Goal: Task Accomplishment & Management: Manage account settings

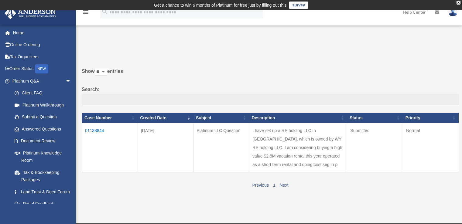
scroll to position [30, 0]
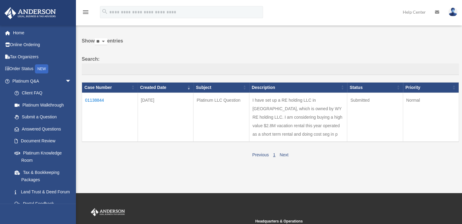
click at [452, 12] on img at bounding box center [452, 12] width 9 height 9
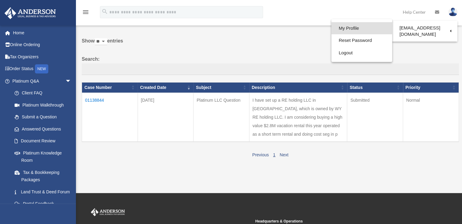
click at [364, 31] on link "My Profile" at bounding box center [361, 28] width 61 height 12
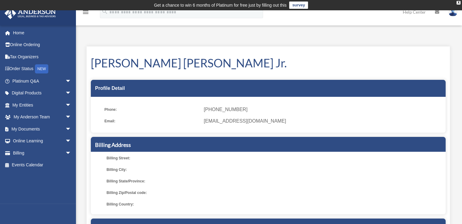
click at [453, 14] on img at bounding box center [452, 12] width 9 height 9
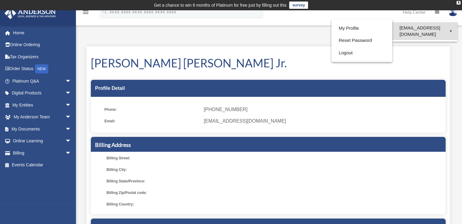
click at [442, 26] on link "[EMAIL_ADDRESS][DOMAIN_NAME]" at bounding box center [424, 31] width 65 height 18
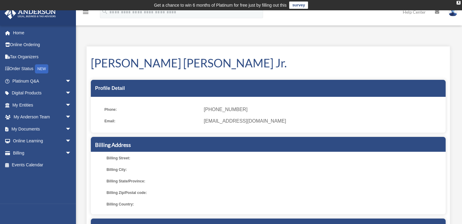
click at [451, 13] on img at bounding box center [452, 12] width 9 height 9
click at [453, 14] on img at bounding box center [452, 12] width 9 height 9
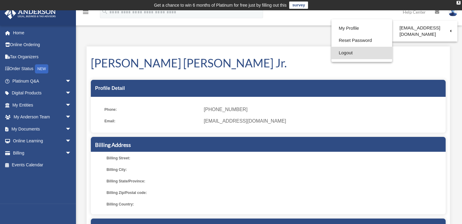
click at [364, 51] on link "Logout" at bounding box center [361, 53] width 61 height 12
